Goal: Task Accomplishment & Management: Use online tool/utility

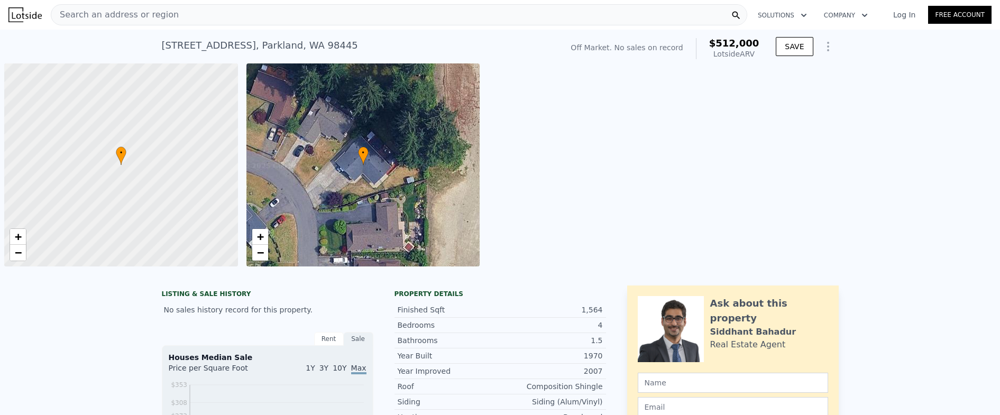
scroll to position [0, 4]
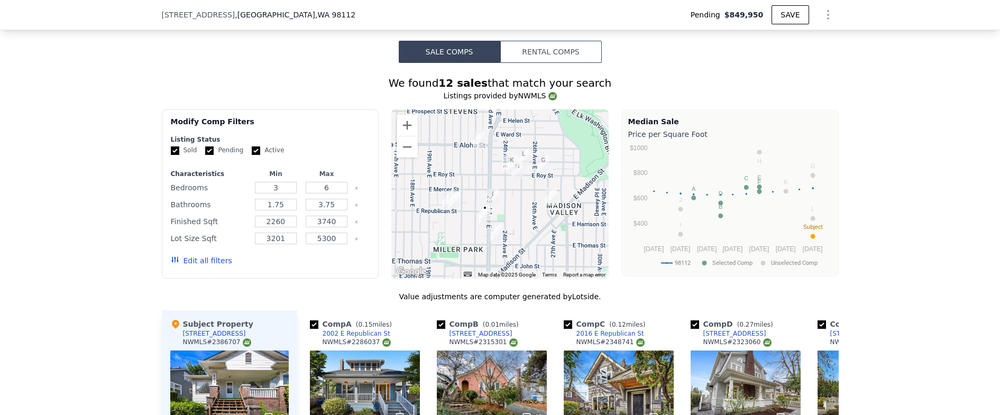
scroll to position [988, 0]
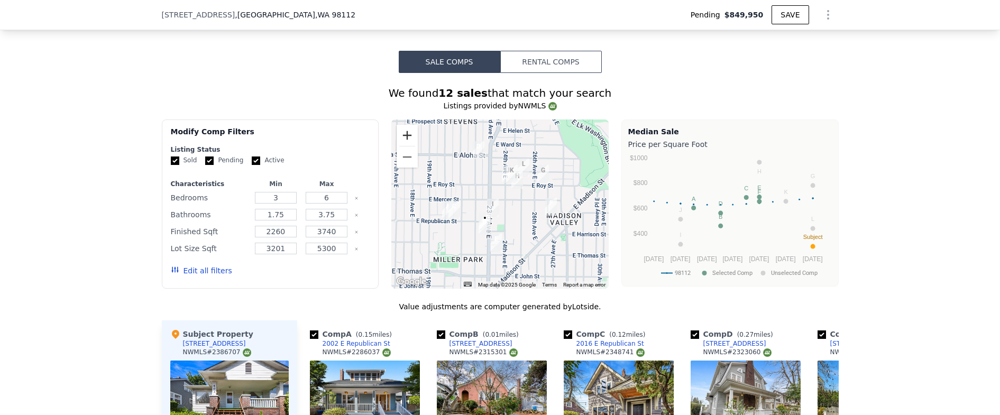
click at [398, 140] on button "Zoom in" at bounding box center [407, 135] width 21 height 21
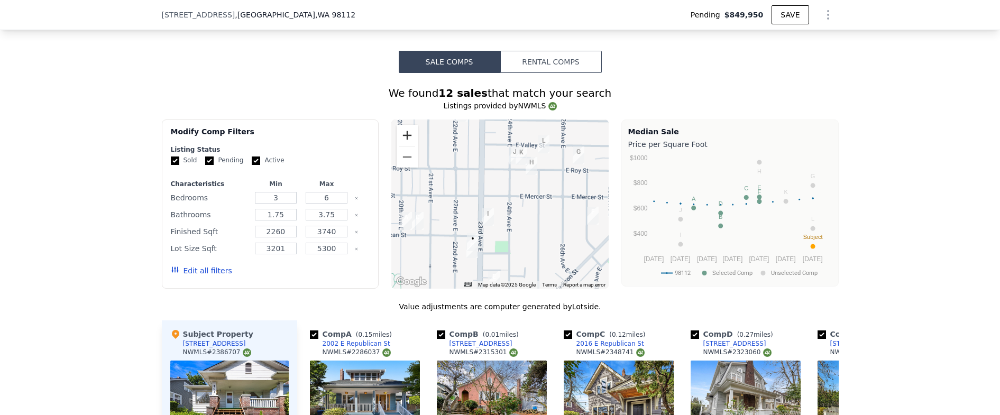
click at [398, 140] on button "Zoom in" at bounding box center [407, 135] width 21 height 21
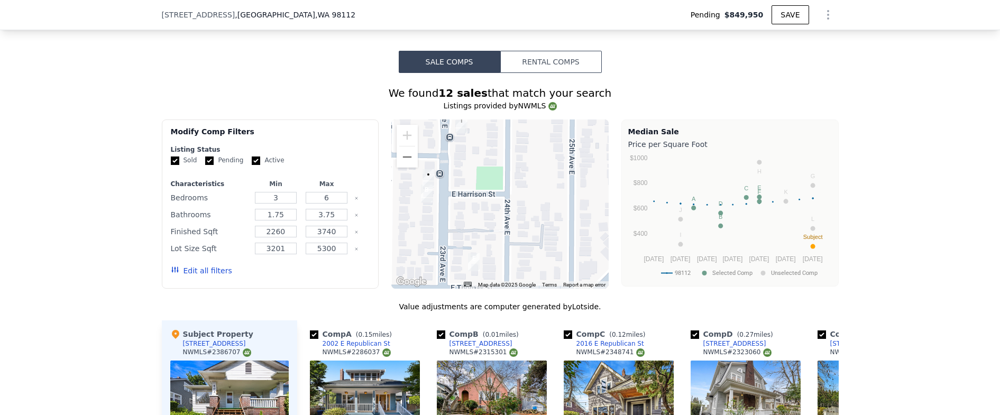
drag, startPoint x: 489, startPoint y: 228, endPoint x: 500, endPoint y: 155, distance: 73.8
click at [481, 129] on div at bounding box center [499, 203] width 217 height 169
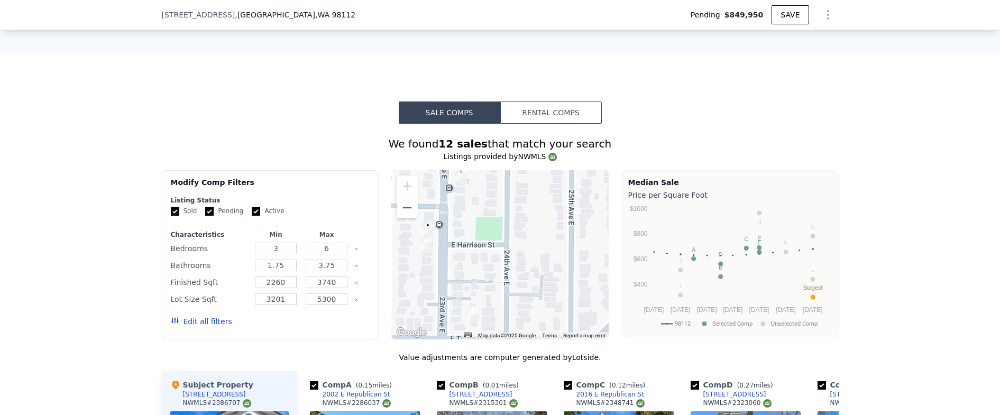
scroll to position [939, 0]
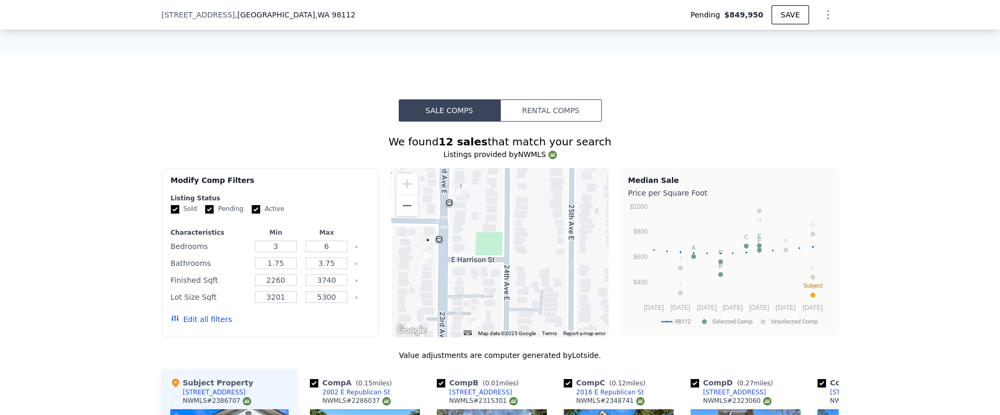
drag, startPoint x: 535, startPoint y: 276, endPoint x: 535, endPoint y: 294, distance: 18.0
click at [535, 294] on div at bounding box center [499, 252] width 217 height 169
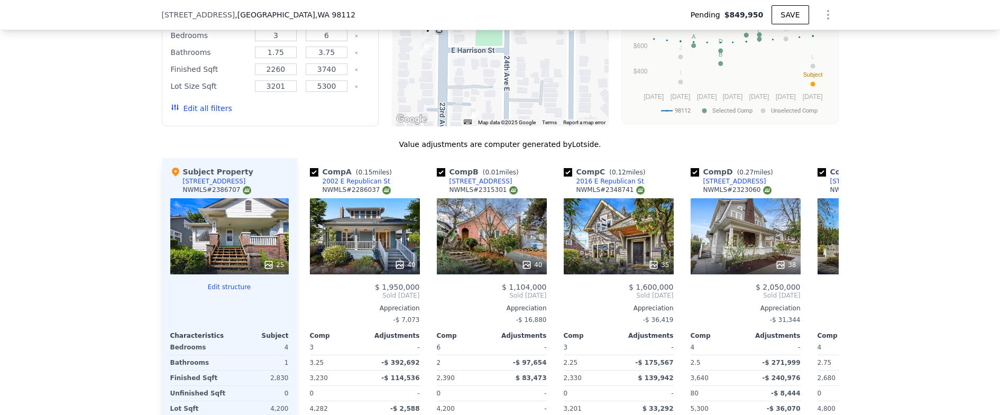
scroll to position [1136, 0]
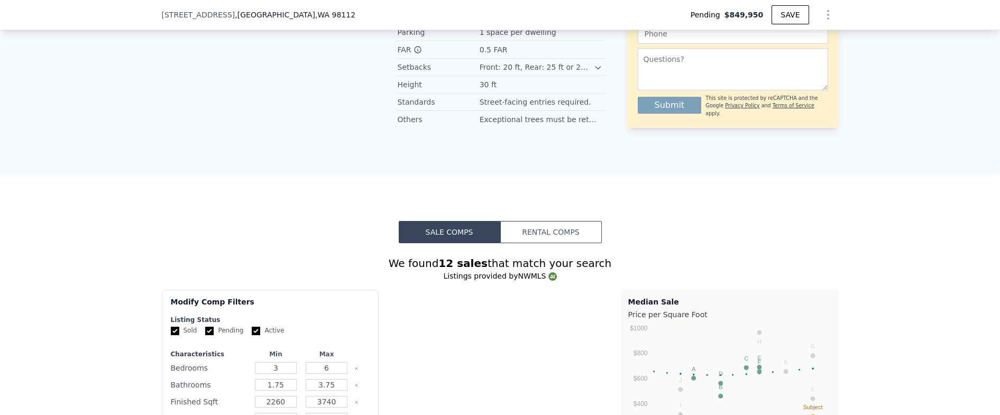
type input "$ 1,328,000"
type input "$ 309,985"
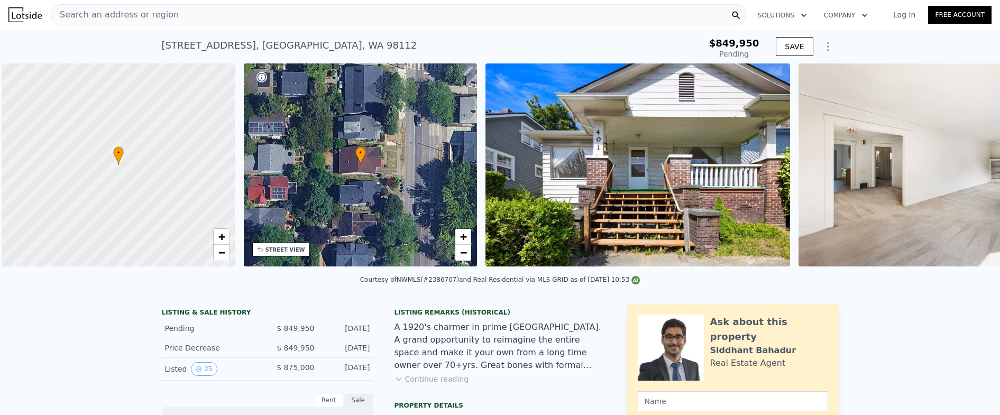
scroll to position [0, 4]
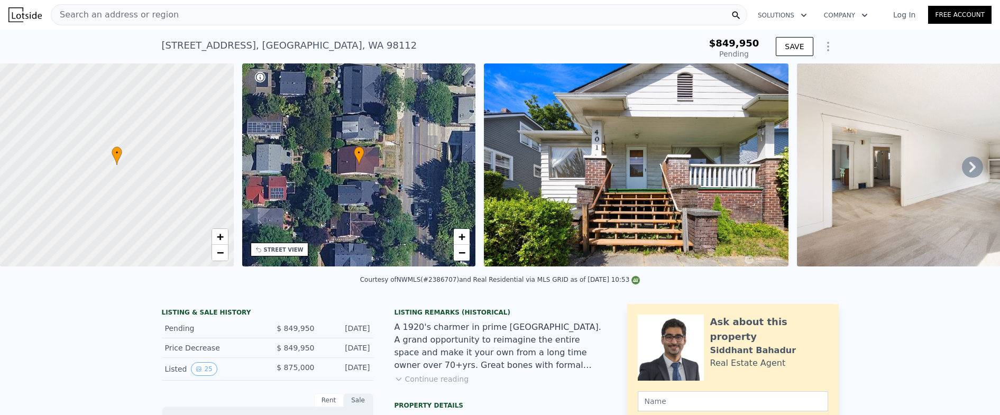
click at [297, 249] on div "STREET VIEW" at bounding box center [284, 250] width 40 height 8
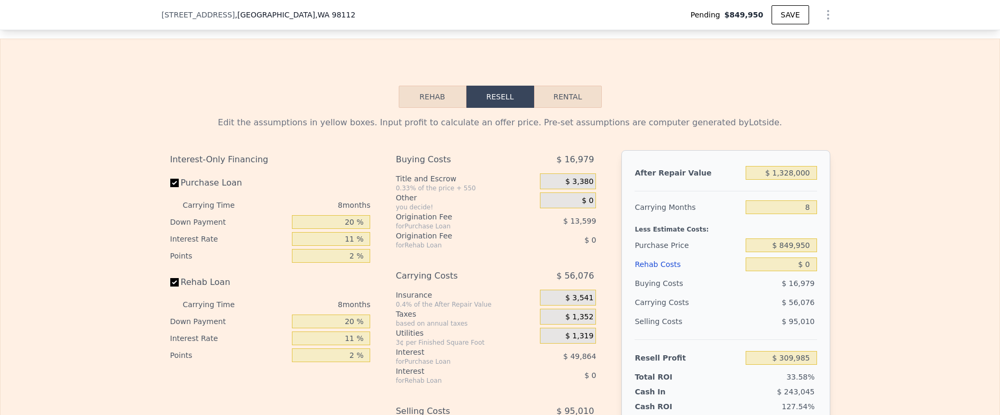
scroll to position [1676, 0]
drag, startPoint x: 789, startPoint y: 273, endPoint x: 818, endPoint y: 273, distance: 29.6
click at [817, 273] on div "After Repair Value $ 1,328,000 Carrying Months 8 Less Estimate Costs: Purchase …" at bounding box center [725, 297] width 208 height 294
drag, startPoint x: 772, startPoint y: 185, endPoint x: 823, endPoint y: 187, distance: 51.3
click at [823, 187] on div "After Repair Value $ 1,328,000 Carrying Months 8 Less Estimate Costs: Purchase …" at bounding box center [725, 297] width 208 height 294
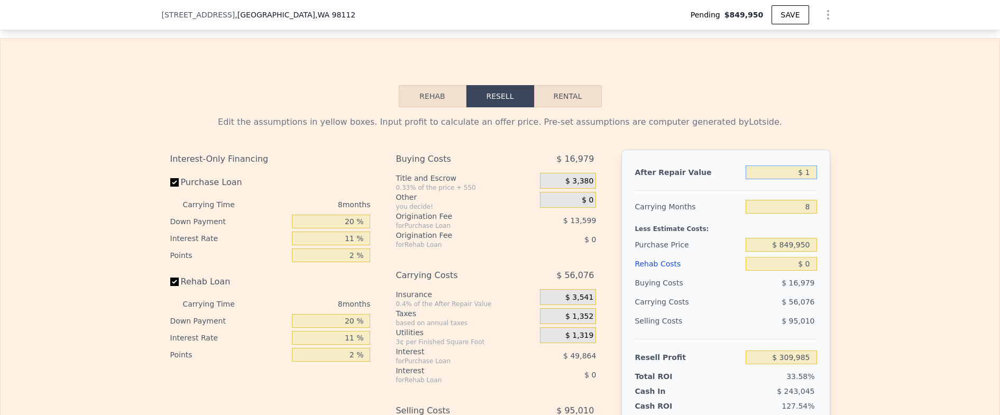
type input "$ 16"
type input "-$ 919,998"
type input "$ 160"
type input "-$ 919,866"
type input "$ 1,600"
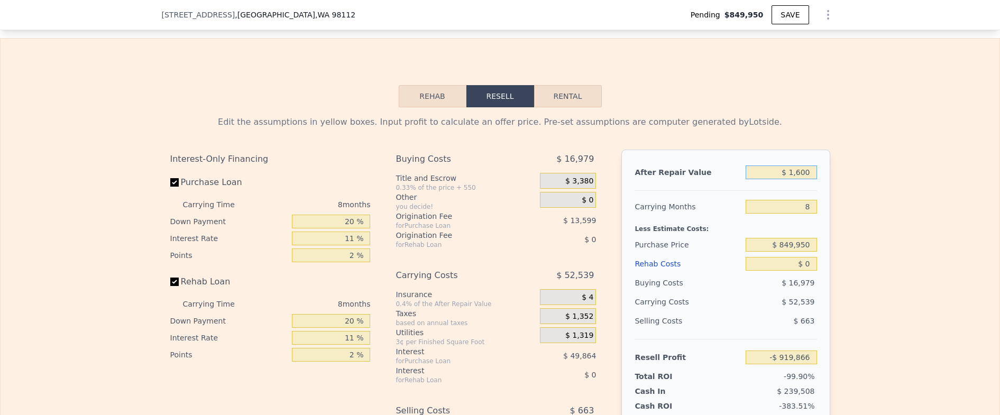
type input "-$ 918,531"
type input "$ 16,000"
type input "-$ 905,195"
type input "$ 160,000"
type input "-$ 771,822"
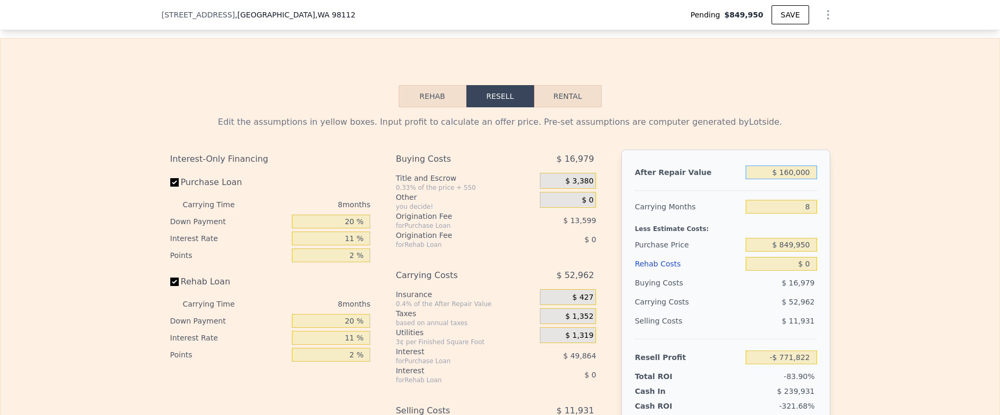
type input "$ 1,600,000"
type input "$ 561,911"
type input "$ 1,600,000"
type input "9"
type input "$ 554,811"
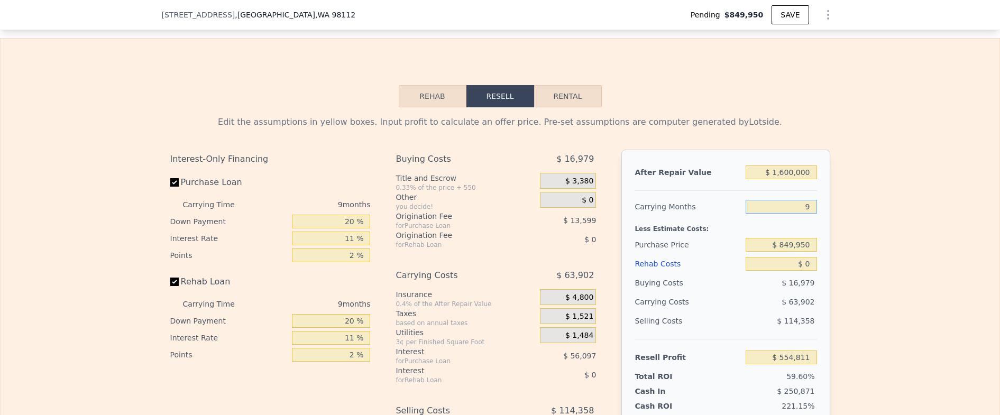
type input "9"
type input "$ 3"
type input "$ 554,808"
type input "$ 35"
type input "$ 554,775"
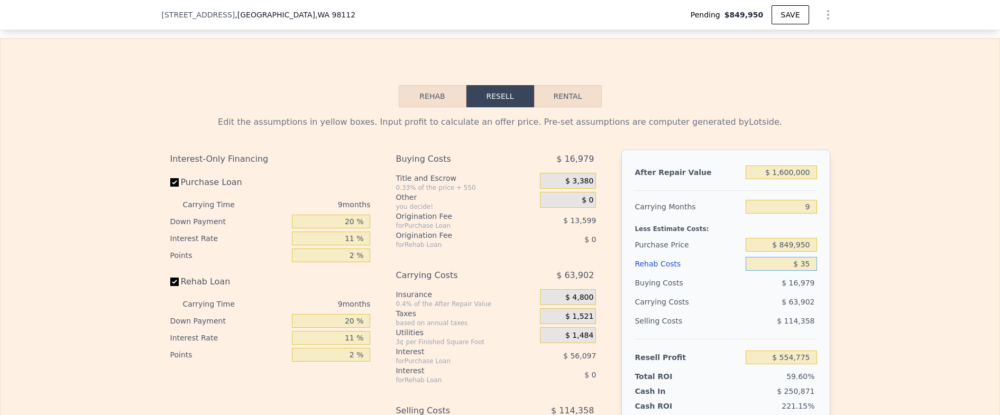
type input "$ 350"
type input "$ 554,428"
type input "$ 3,500"
type input "$ 551,021"
type input "$ 35,000"
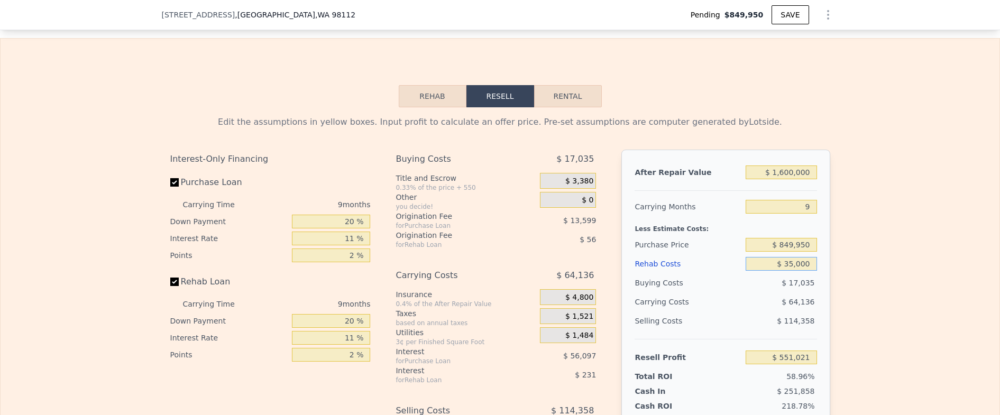
type input "$ 516,938"
type input "$ 350,000"
type input "$ 176,108"
type input "$ 350,000"
click at [805, 179] on input "$ 1,600,000" at bounding box center [781, 172] width 71 height 14
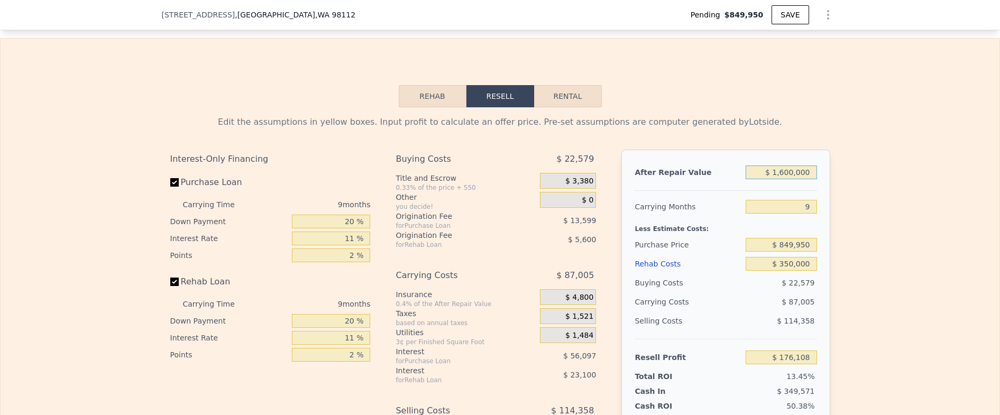
click at [805, 179] on input "$ 1,600,000" at bounding box center [781, 172] width 71 height 14
type input "$ 15"
type input "-$ 1,305,269"
type input "$ 150"
type input "-$ 1,305,145"
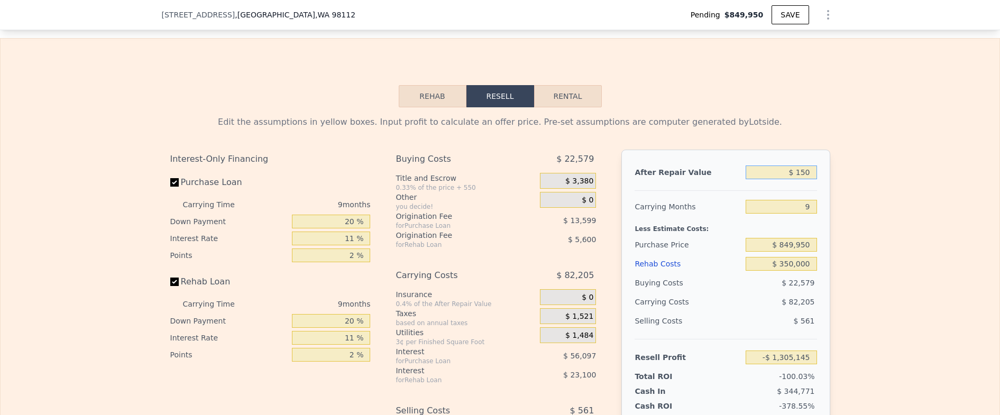
type input "$ 1,500"
type input "-$ 1,303,897"
type input "$ 15,000"
type input "-$ 1,291,396"
type input "$ 150,000"
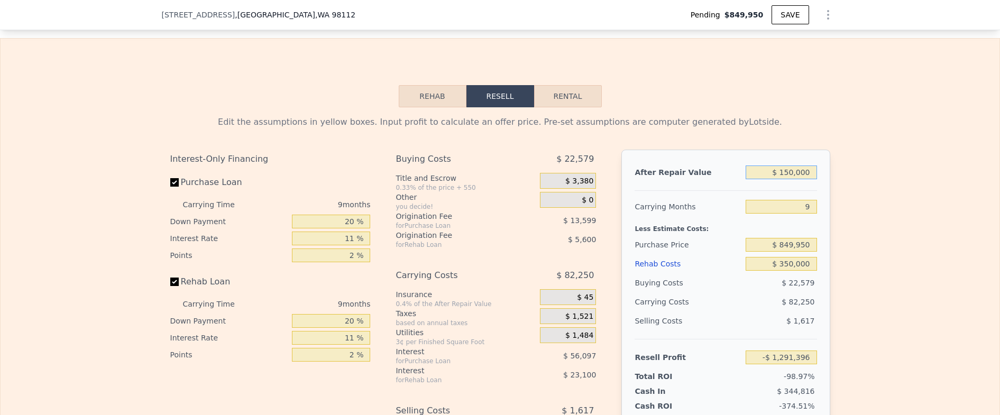
type input "-$ 1,166,404"
type input "$ 1,500,000"
type input "$ 83,521"
click at [840, 187] on div "Edit the assumptions in yellow boxes. Input profit to calculate an offer price.…" at bounding box center [500, 303] width 999 height 393
type input "$ 1,328,000"
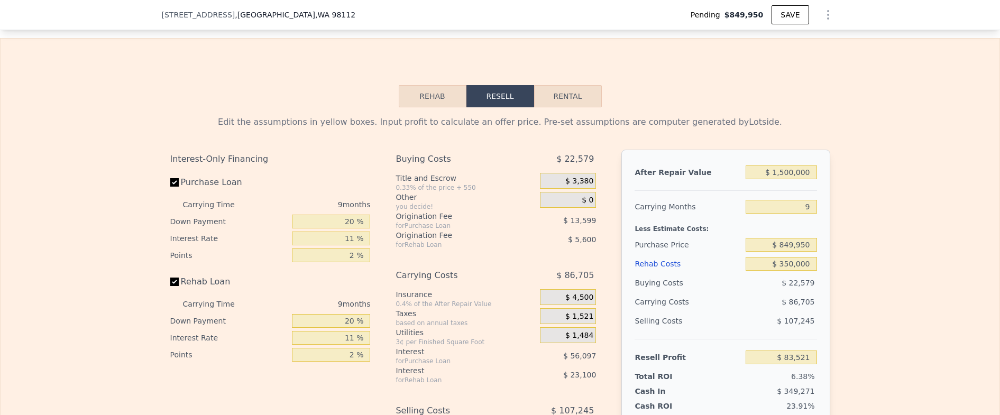
type input "8"
type input "$ 0"
type input "$ 309,985"
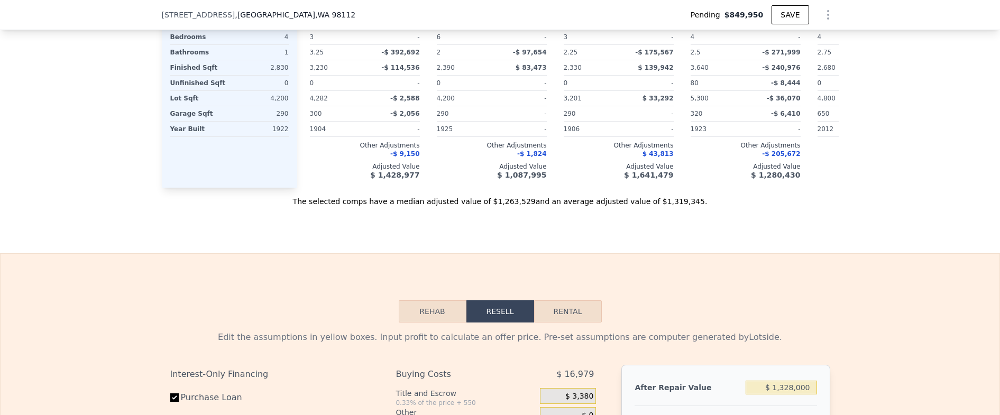
scroll to position [1186, 0]
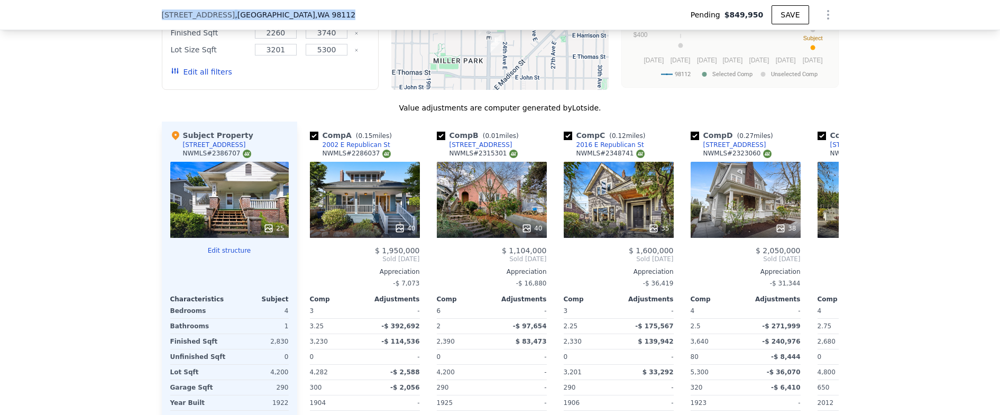
drag, startPoint x: 289, startPoint y: 13, endPoint x: 158, endPoint y: 14, distance: 130.6
click at [162, 14] on div "401 23rd Ave E , Seattle , WA 98112 Pending $849,950 SAVE" at bounding box center [500, 15] width 677 height 30
copy div "401 23rd Ave E , Seattle , WA 98112"
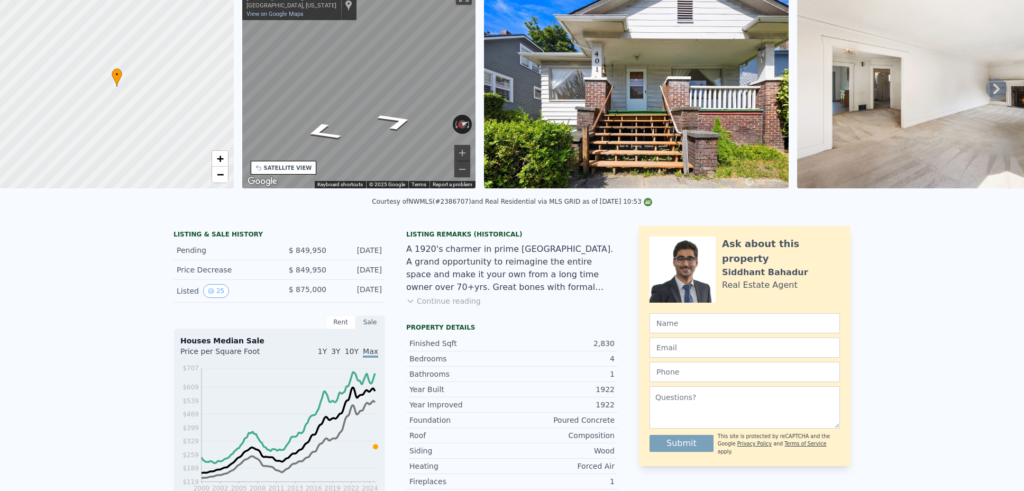
scroll to position [4, 0]
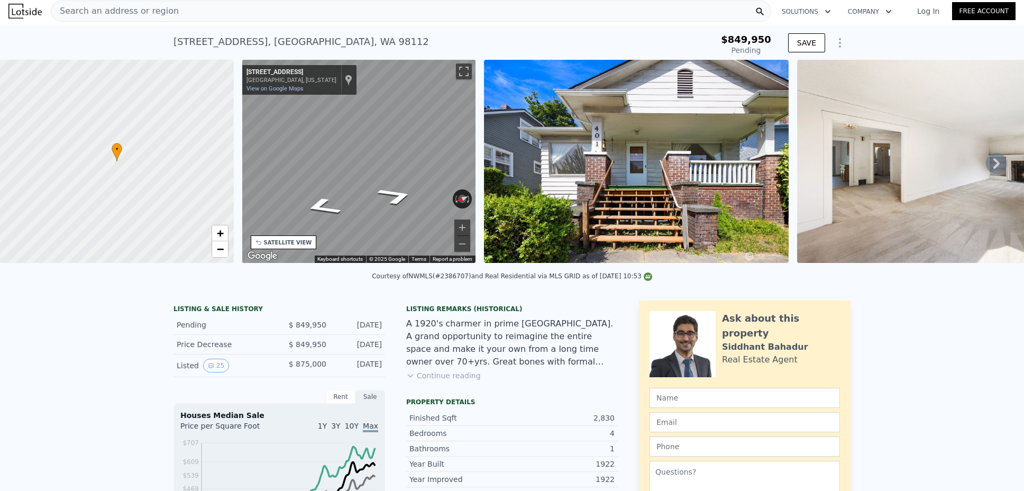
click at [164, 10] on span "Search an address or region" at bounding box center [114, 11] width 127 height 13
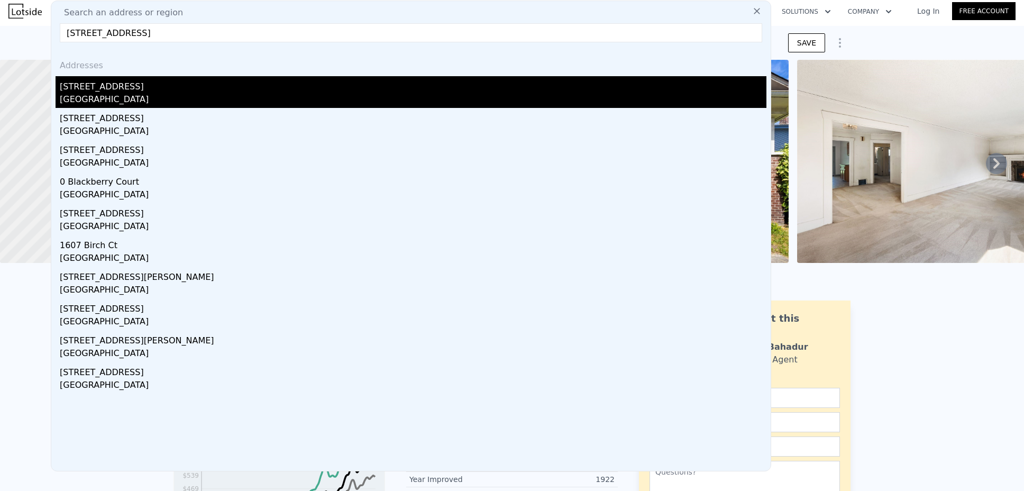
type input "18340 Osprey Ct Mount Vernon, WA 98274"
click at [214, 96] on div "Mount Vernon, WA 98274" at bounding box center [413, 100] width 706 height 15
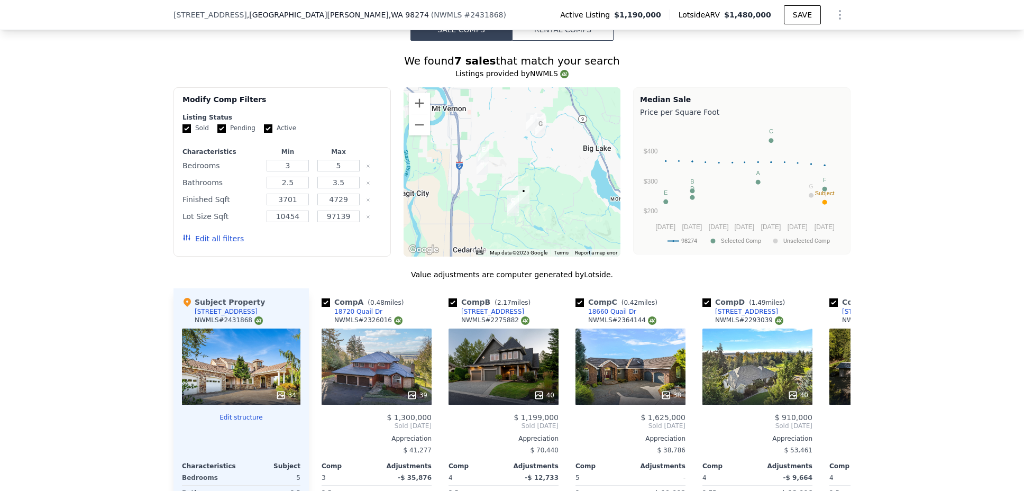
scroll to position [821, 0]
click at [415, 108] on button "Zoom in" at bounding box center [419, 102] width 21 height 21
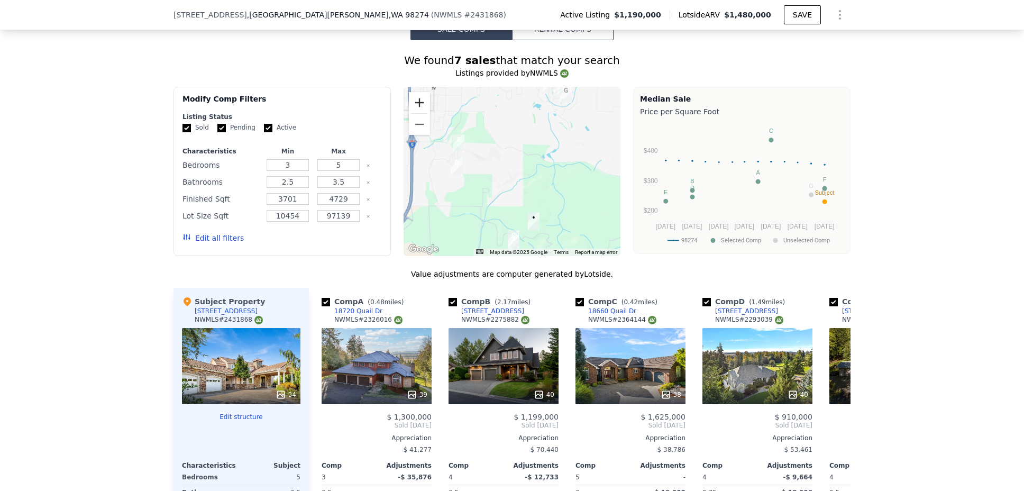
click at [415, 108] on button "Zoom in" at bounding box center [419, 102] width 21 height 21
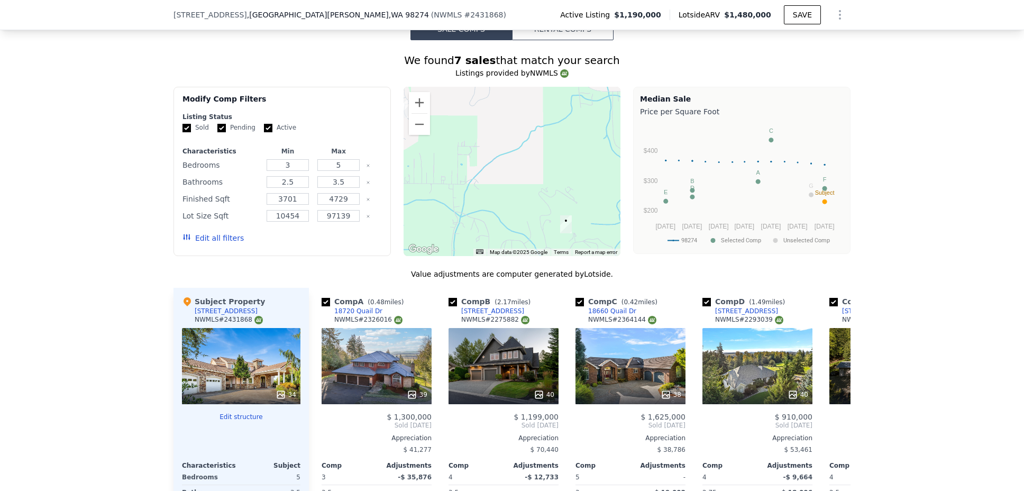
drag, startPoint x: 514, startPoint y: 201, endPoint x: 526, endPoint y: 106, distance: 95.8
click at [526, 106] on div at bounding box center [511, 171] width 217 height 169
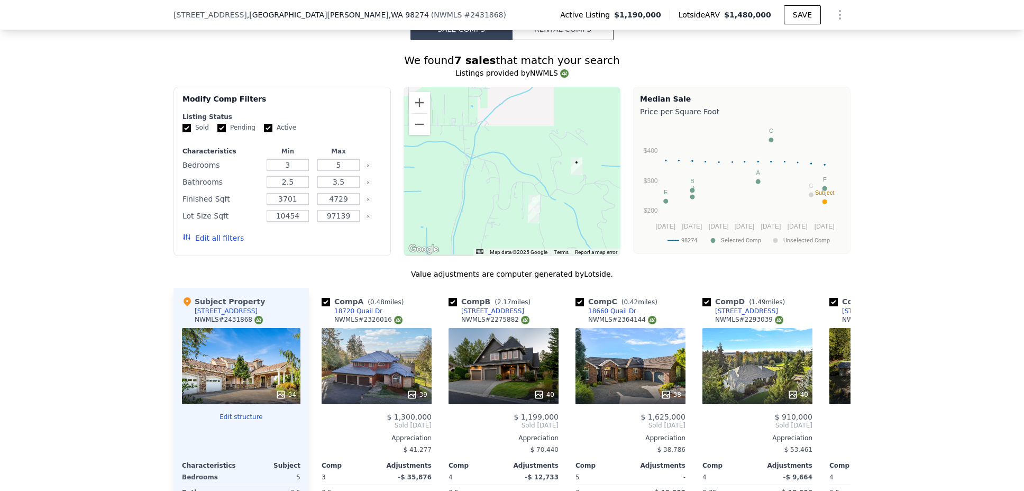
drag, startPoint x: 506, startPoint y: 202, endPoint x: 513, endPoint y: 171, distance: 31.4
click at [513, 171] on div at bounding box center [511, 171] width 217 height 169
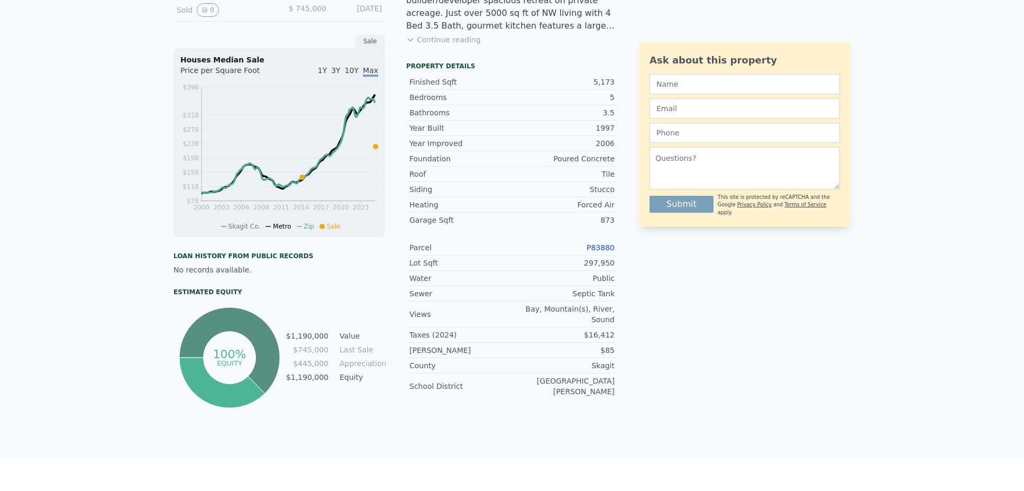
scroll to position [0, 0]
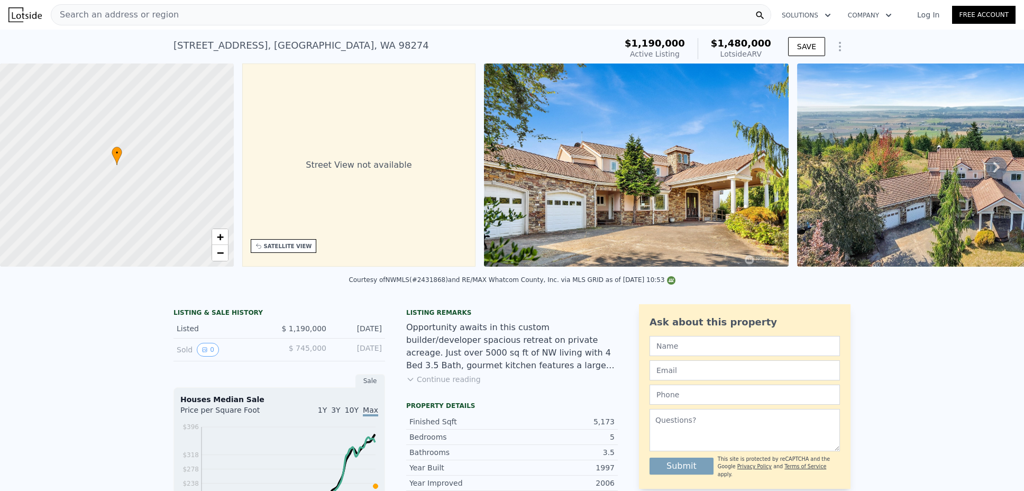
click at [227, 22] on div "Search an address or region" at bounding box center [411, 14] width 720 height 21
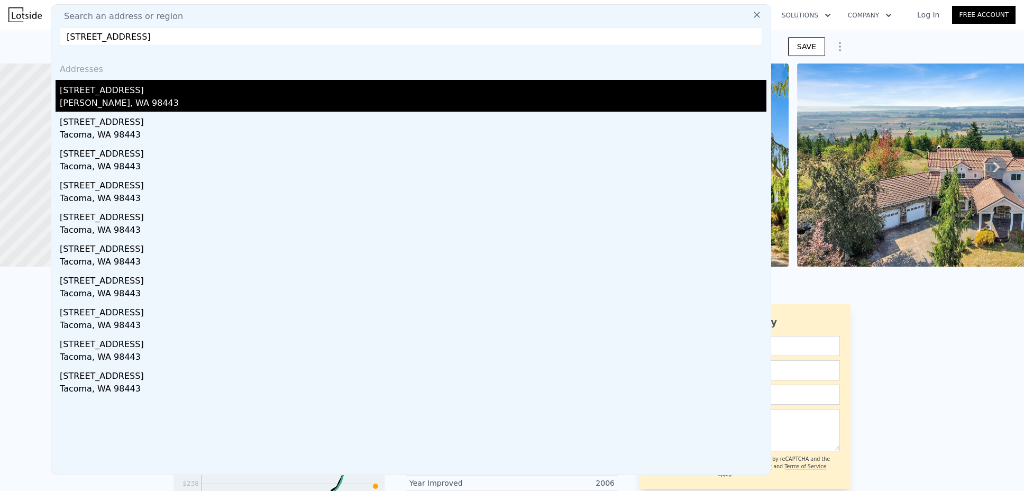
type input "8115 50th Avenue E Tacoma, WA 98443"
click at [226, 92] on div "8115 50th Ave E" at bounding box center [413, 88] width 706 height 17
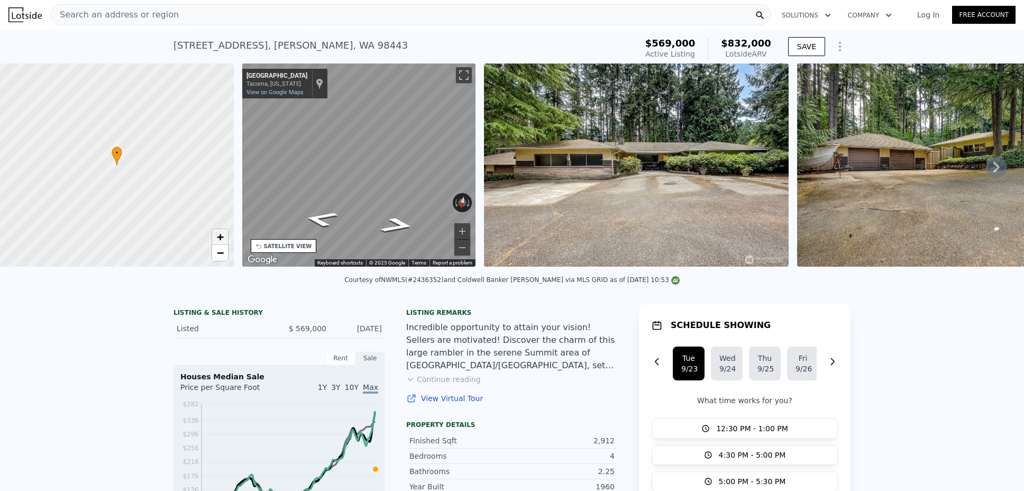
click at [219, 235] on span "+" at bounding box center [219, 236] width 7 height 13
click at [458, 384] on button "Continue reading" at bounding box center [443, 379] width 75 height 11
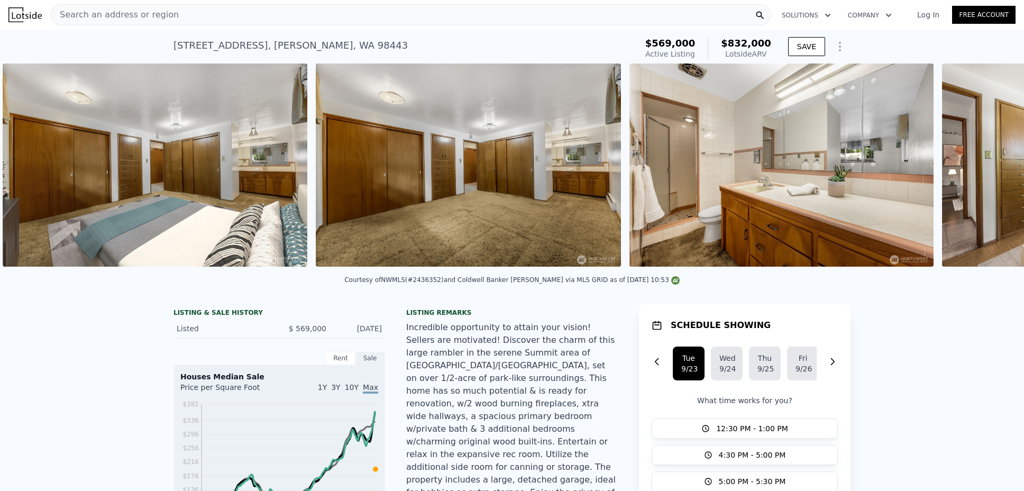
scroll to position [0, 5493]
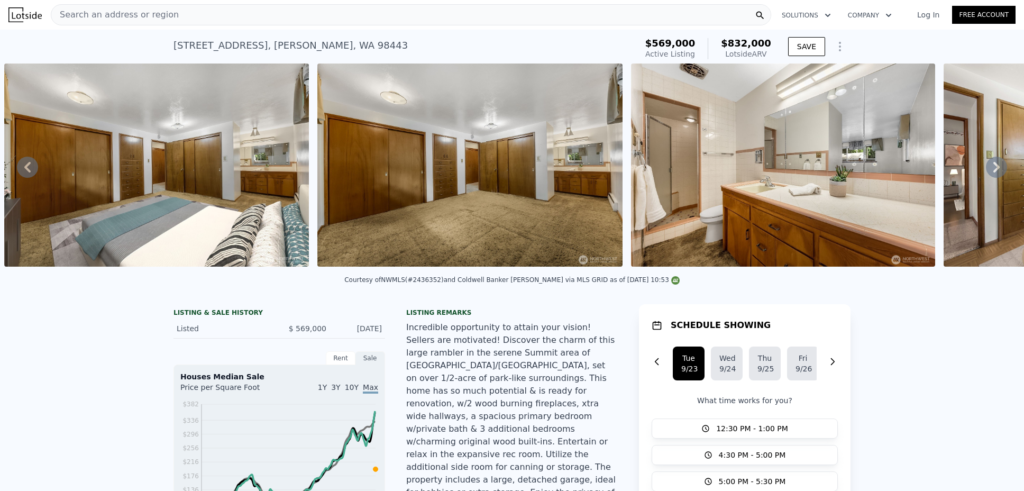
click at [258, 15] on div "Search an address or region" at bounding box center [411, 14] width 720 height 21
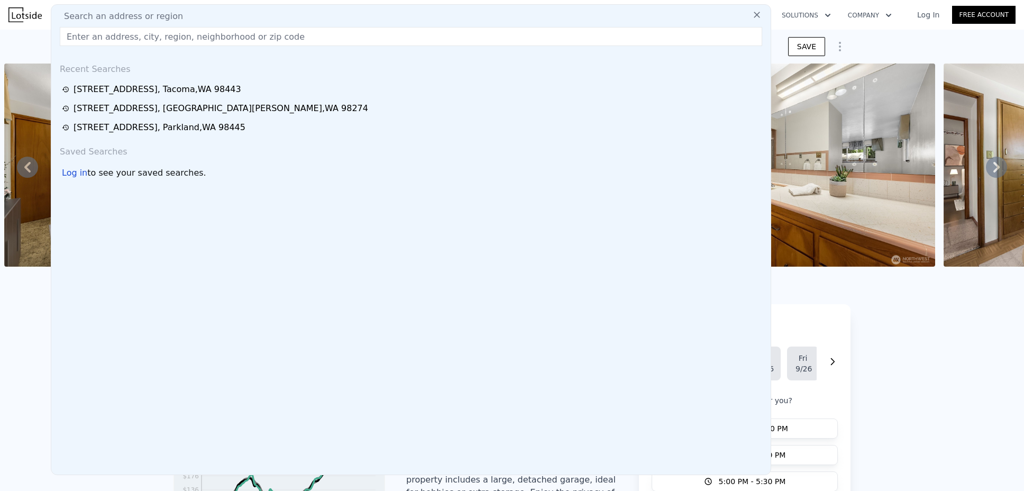
type input "7002 35th Street Gig Harbor, WA 98335"
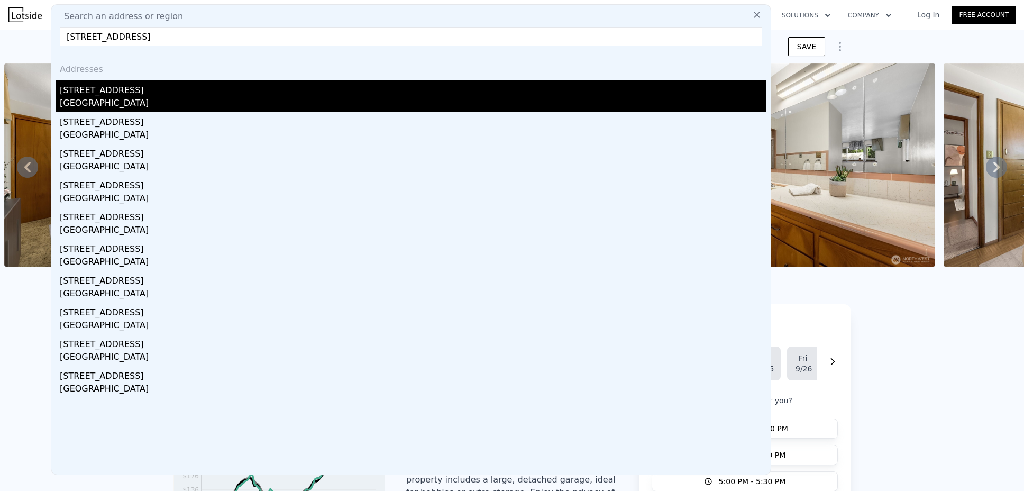
click at [244, 97] on div "Gig Harbor, WA 98335" at bounding box center [413, 104] width 706 height 15
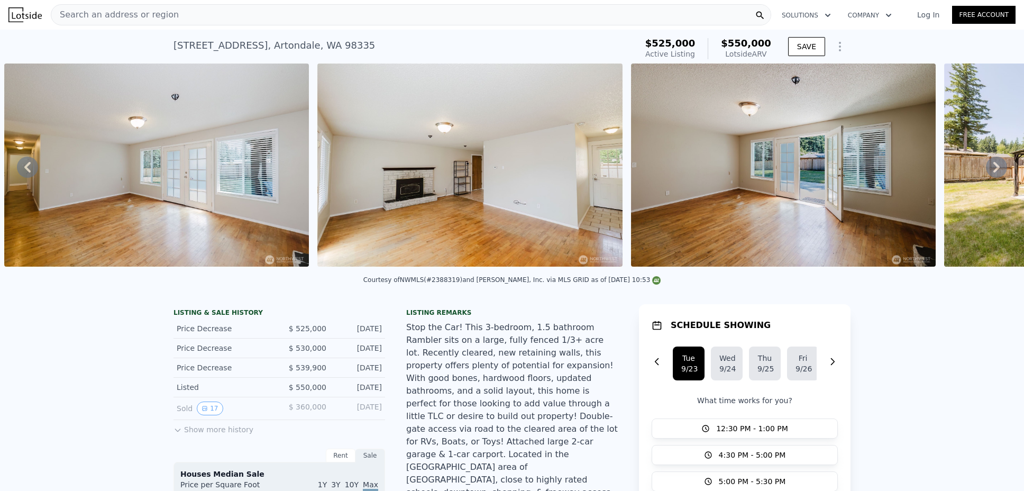
click at [316, 16] on div "Search an address or region" at bounding box center [411, 14] width 720 height 21
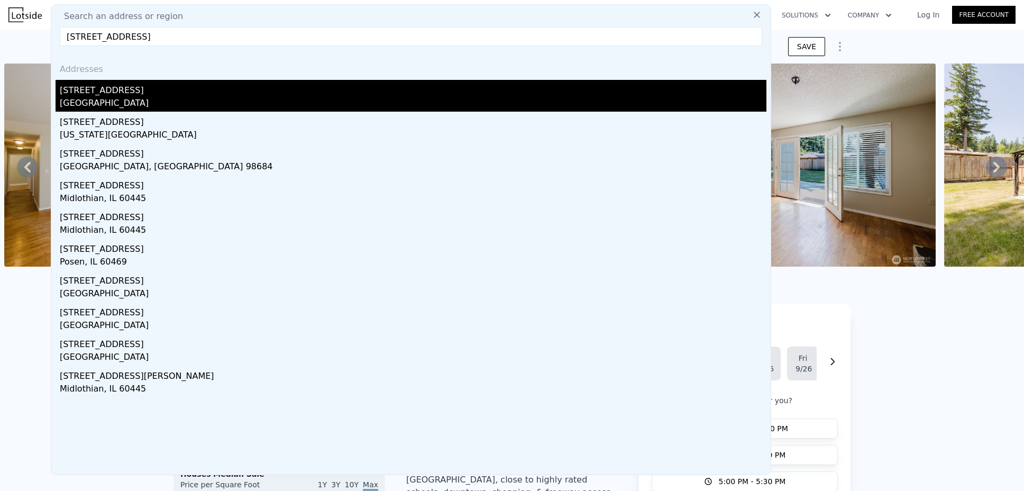
type input "14909 12th Ave E"
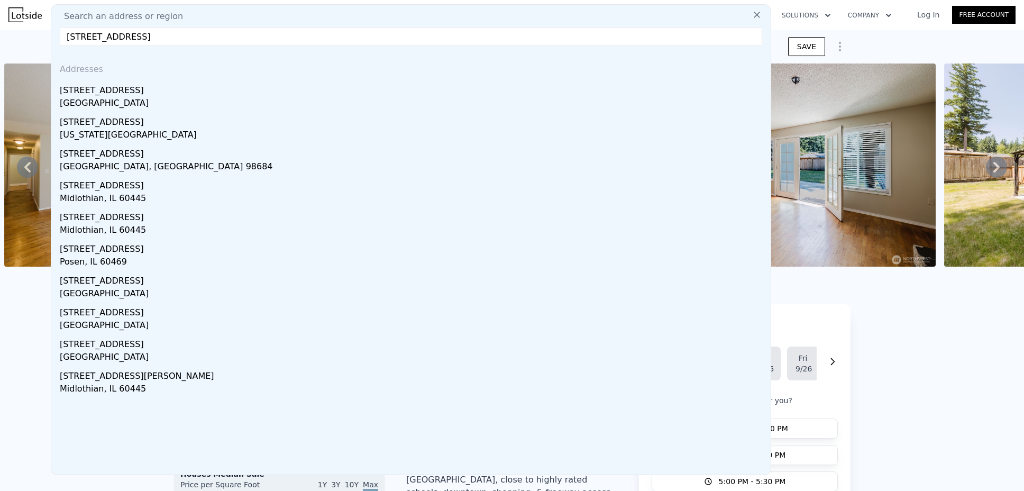
click at [335, 93] on div "14909 12th Ave E" at bounding box center [413, 88] width 706 height 17
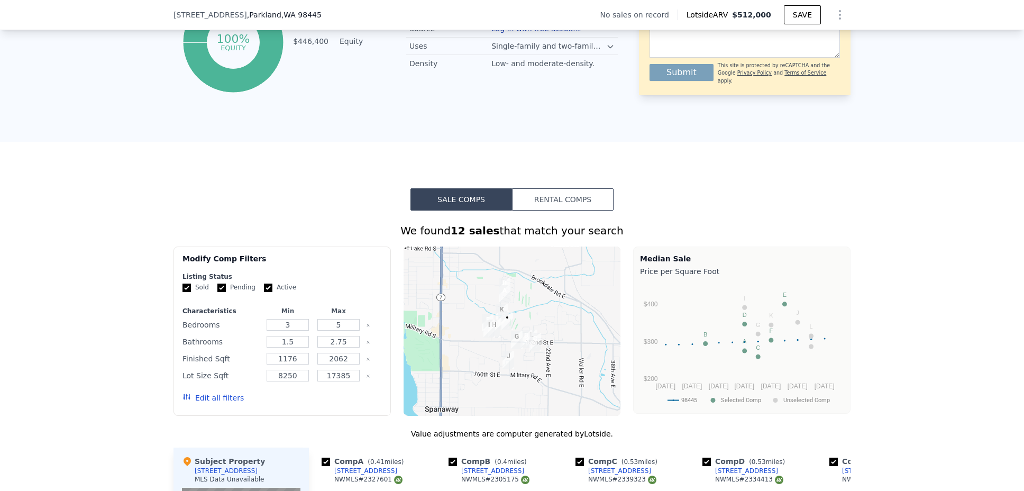
scroll to position [719, 0]
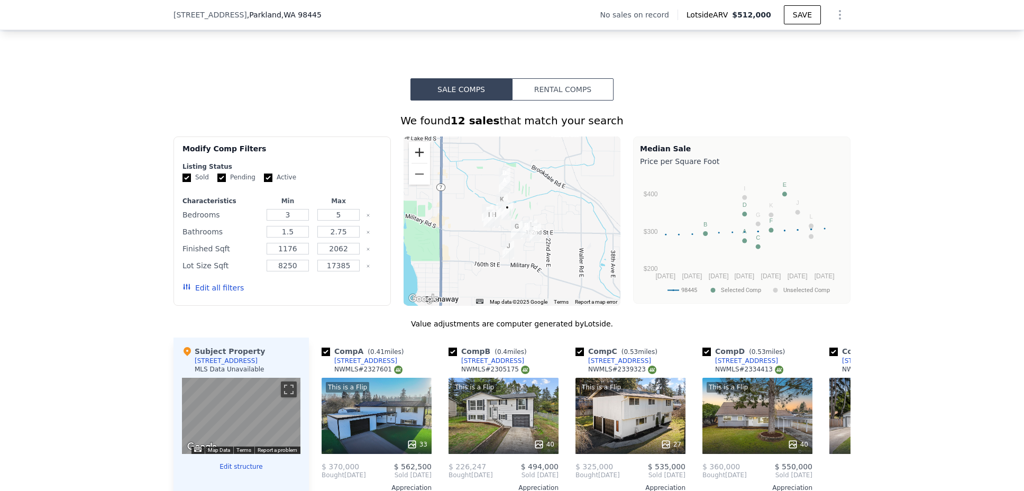
click at [413, 157] on button "Zoom in" at bounding box center [419, 152] width 21 height 21
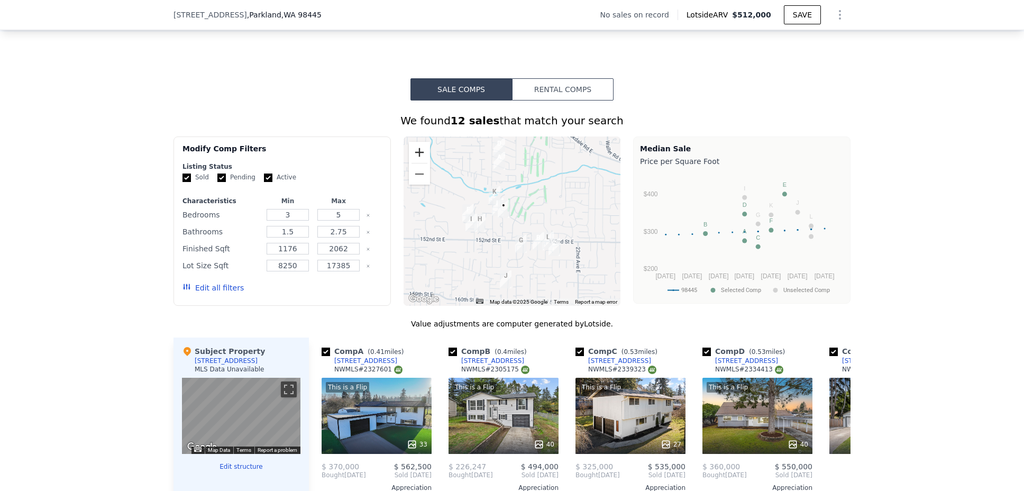
click at [413, 157] on button "Zoom in" at bounding box center [419, 152] width 21 height 21
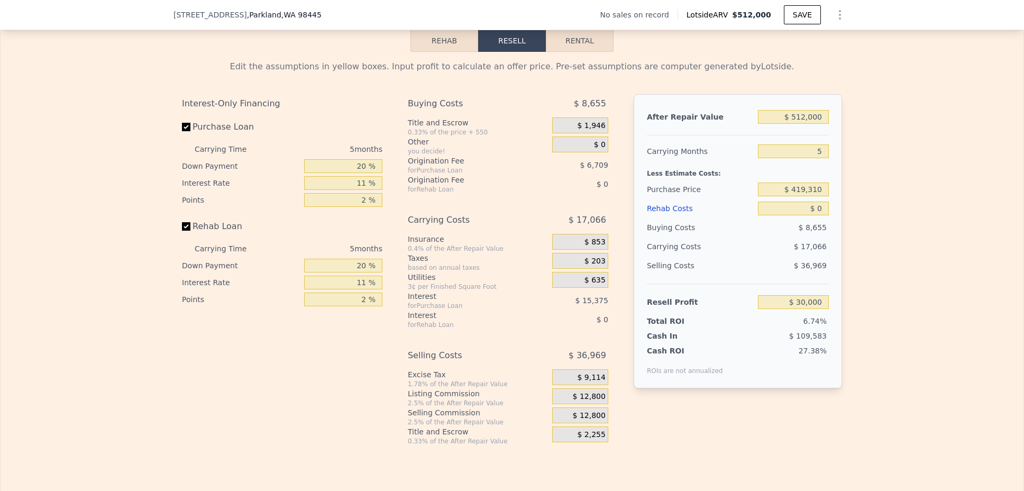
scroll to position [1481, 0]
drag, startPoint x: 787, startPoint y: 134, endPoint x: 827, endPoint y: 134, distance: 40.7
click at [827, 134] on div "After Repair Value $ 512,000 Carrying Months 5 Less Estimate Costs: Purchase Pr…" at bounding box center [737, 239] width 208 height 294
type input "6"
type input "$ 26,587"
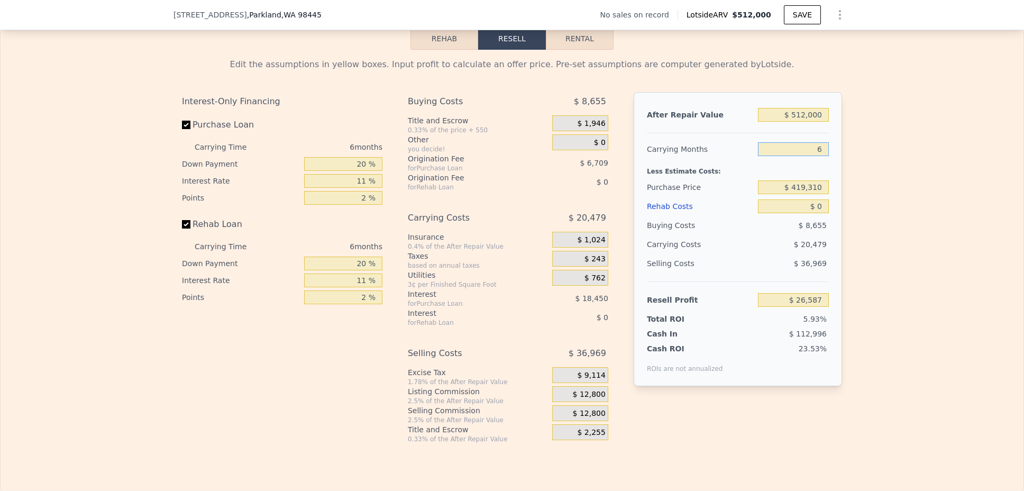
type input "6"
type input "$ 4"
type input "$ 26,583"
type input "$ 40"
type input "$ 26,546"
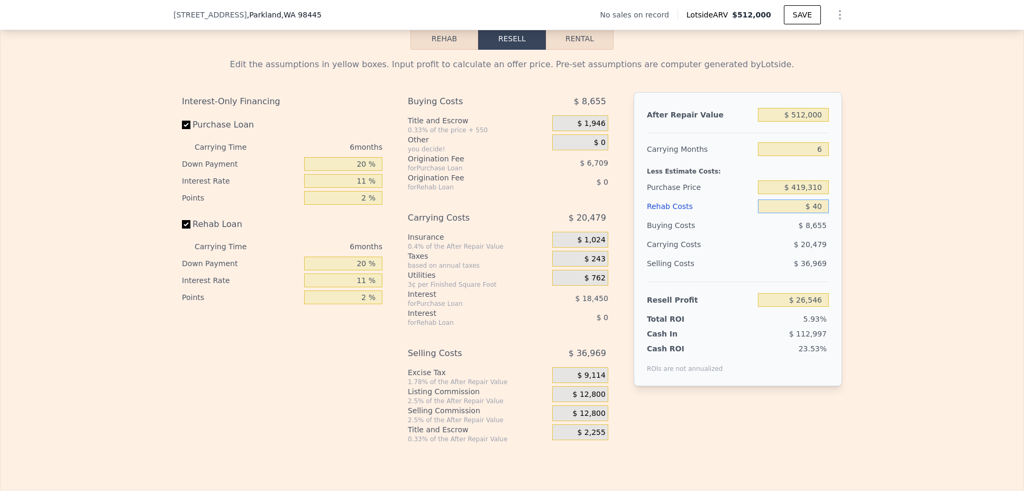
type input "$ 400"
type input "$ 26,163"
type input "$ 4,000"
type input "$ 22,349"
type input "$ 40,000"
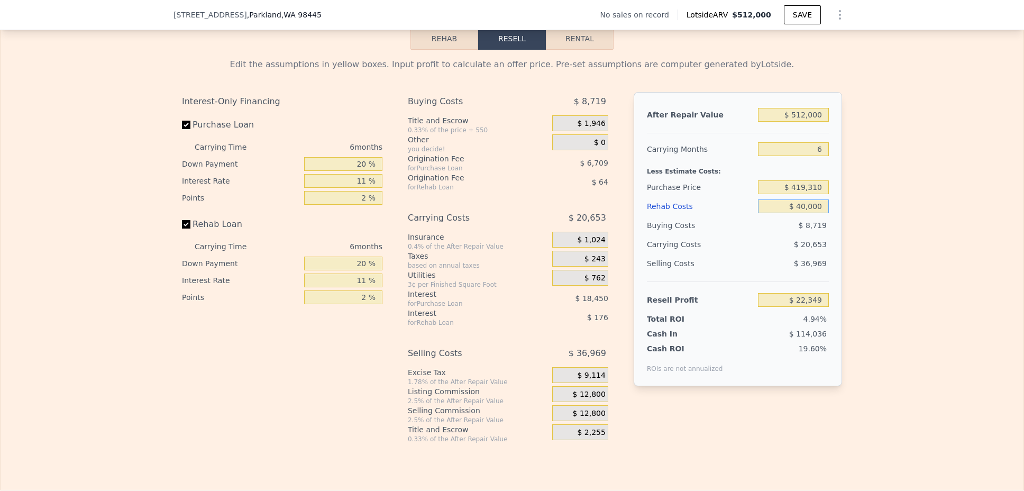
type input "-$ 15,811"
type input "$ 40,000"
type input "$ 80,000"
type input "$ 329,207"
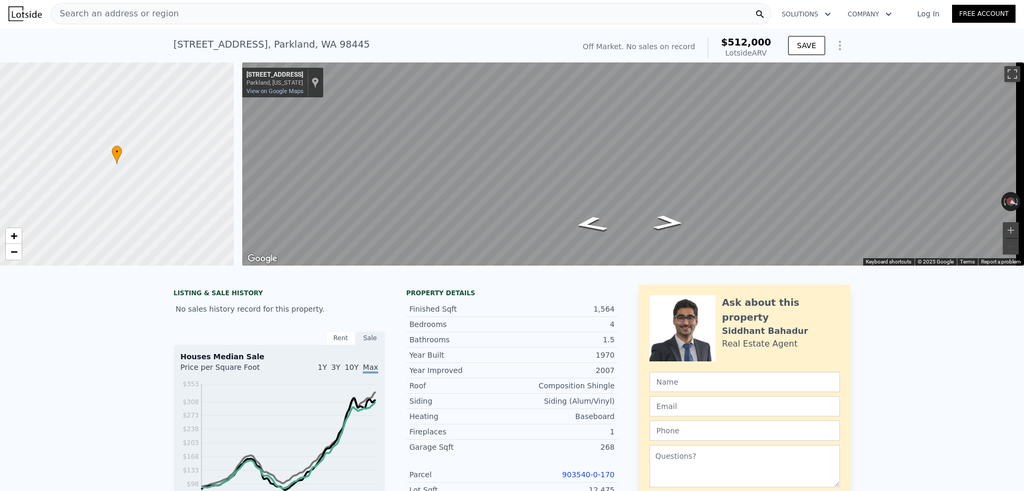
scroll to position [0, 0]
click at [188, 20] on div "Search an address or region" at bounding box center [411, 14] width 720 height 21
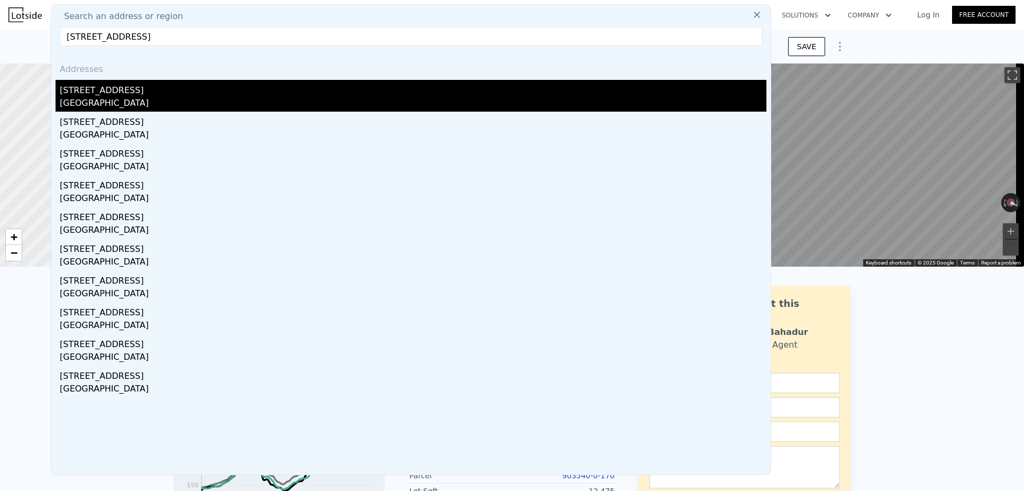
type input "7934 20th ave sw, Seattle, WA 98106"
click at [212, 87] on div "7934 20th Ave SW" at bounding box center [413, 88] width 706 height 17
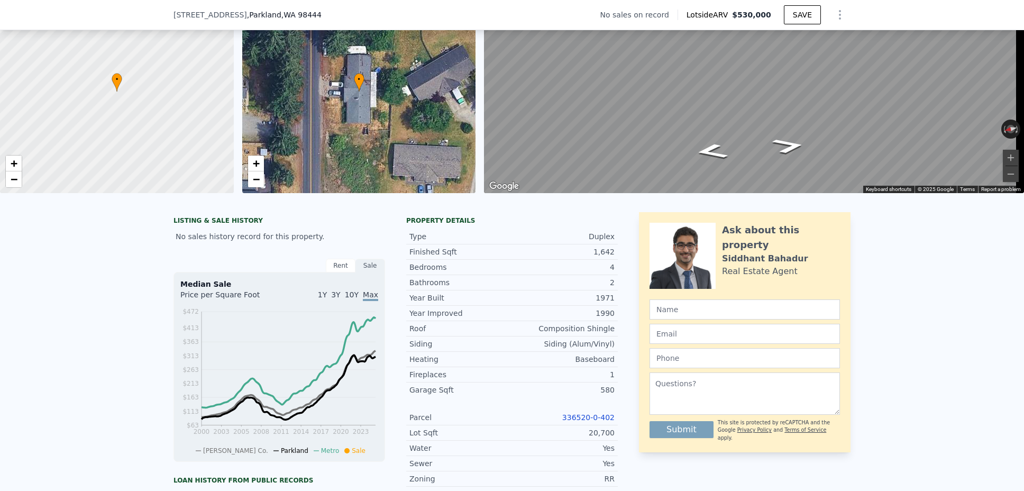
scroll to position [107, 0]
